Goal: Information Seeking & Learning: Learn about a topic

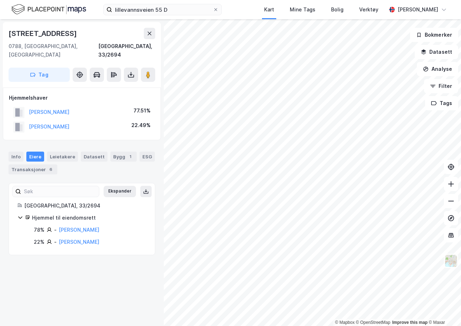
click at [114, 277] on div "Lillevannsveien 55d 0788, [GEOGRAPHIC_DATA], [GEOGRAPHIC_DATA], 33/2694 Tag Hje…" at bounding box center [82, 172] width 164 height 307
